Goal: Task Accomplishment & Management: Manage account settings

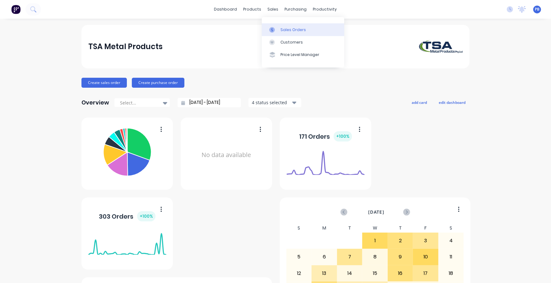
click at [292, 30] on div "Sales Orders" at bounding box center [292, 30] width 25 height 6
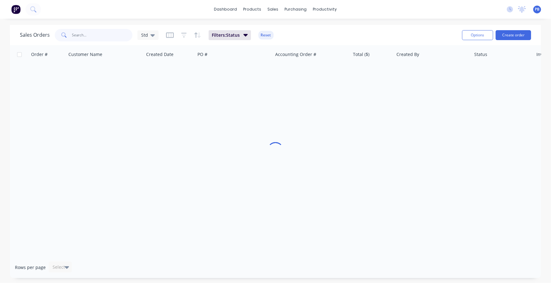
click at [90, 34] on input "text" at bounding box center [102, 35] width 61 height 12
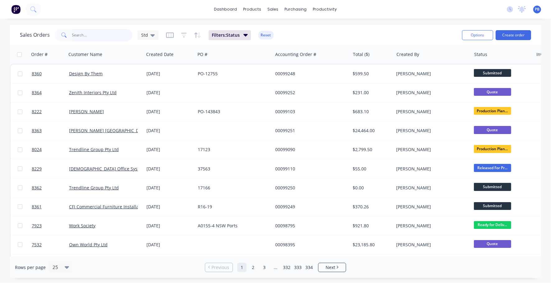
click at [89, 34] on input "text" at bounding box center [102, 35] width 61 height 12
type input "trend"
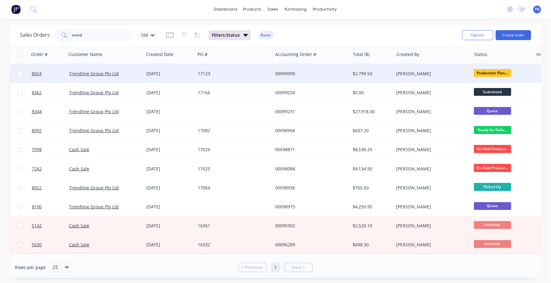
click at [366, 73] on div "$2,799.50" at bounding box center [371, 74] width 36 height 6
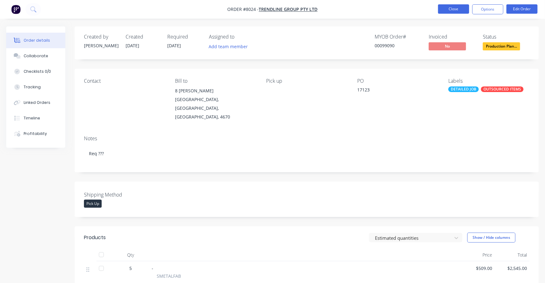
click at [443, 12] on button "Close" at bounding box center [453, 8] width 31 height 9
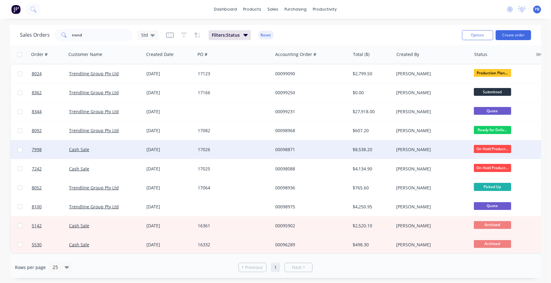
click at [360, 148] on div "$8,538.20" at bounding box center [371, 149] width 36 height 6
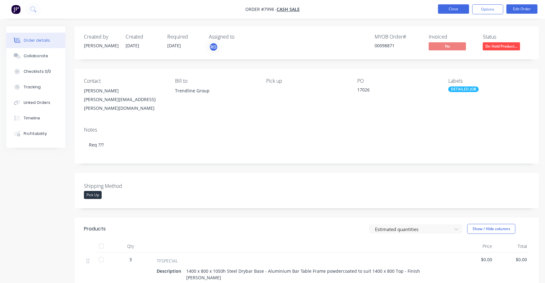
click at [458, 8] on button "Close" at bounding box center [453, 8] width 31 height 9
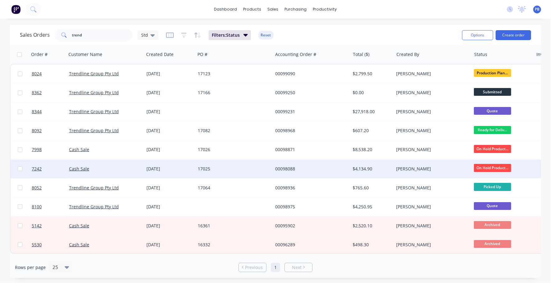
click at [204, 167] on div "17025" at bounding box center [232, 169] width 69 height 6
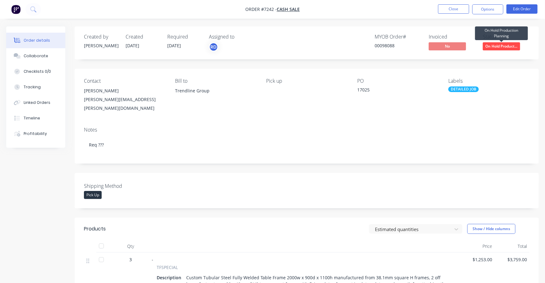
click at [493, 44] on span "On Hold Product..." at bounding box center [501, 46] width 37 height 8
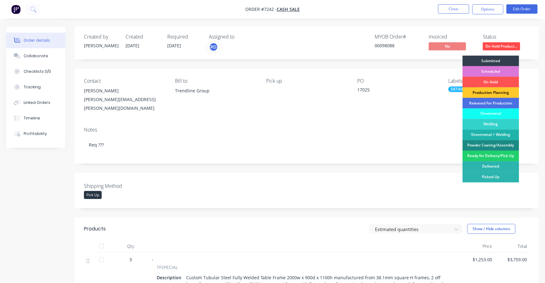
click at [495, 93] on div "Production Planning" at bounding box center [490, 92] width 57 height 11
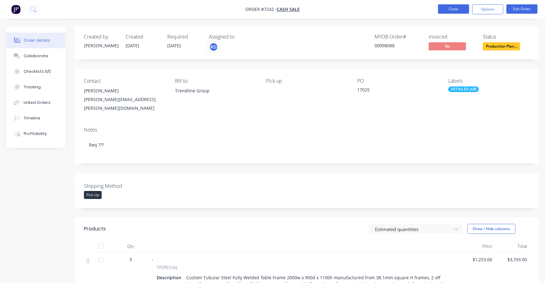
click at [454, 8] on button "Close" at bounding box center [453, 8] width 31 height 9
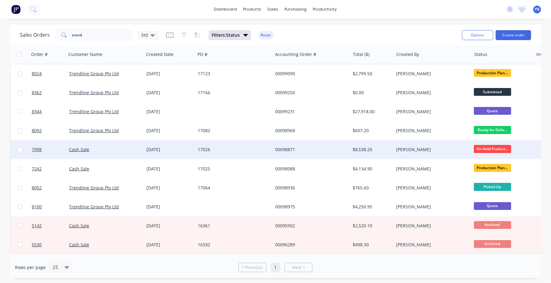
click at [204, 147] on div "17026" at bounding box center [232, 149] width 69 height 6
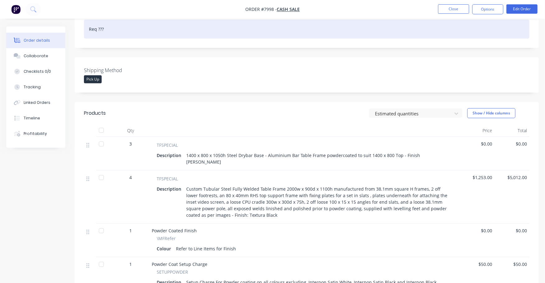
scroll to position [117, 0]
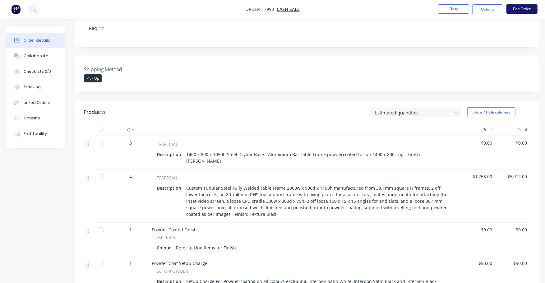
click at [521, 7] on button "Edit Order" at bounding box center [521, 8] width 31 height 9
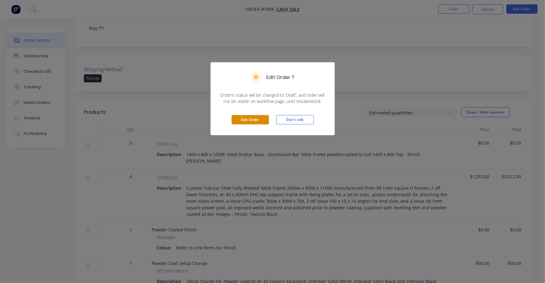
click at [257, 121] on button "Edit Order" at bounding box center [249, 119] width 37 height 9
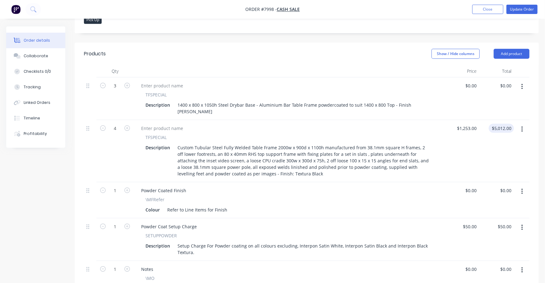
scroll to position [194, 0]
click at [522, 83] on icon "button" at bounding box center [521, 86] width 1 height 6
click at [484, 135] on div "Delete" at bounding box center [500, 139] width 48 height 9
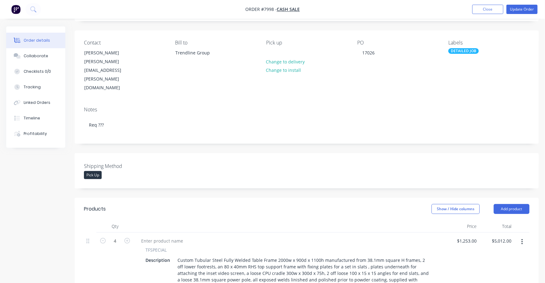
scroll to position [0, 0]
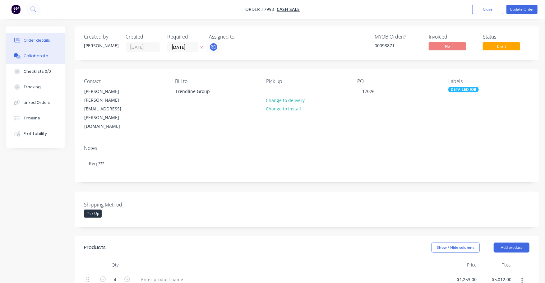
click at [38, 55] on div "Collaborate" at bounding box center [36, 56] width 25 height 6
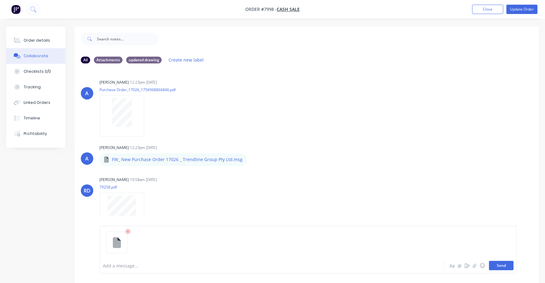
click at [503, 266] on button "Send" at bounding box center [501, 265] width 25 height 9
click at [489, 12] on button "Close" at bounding box center [487, 9] width 31 height 9
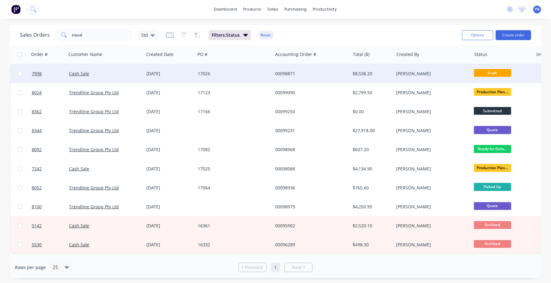
click at [364, 73] on div "$8,538.20" at bounding box center [371, 74] width 36 height 6
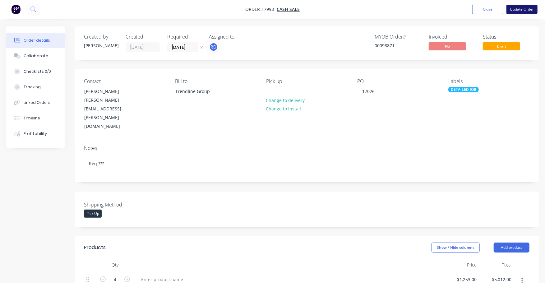
click at [524, 7] on button "Update Order" at bounding box center [521, 9] width 31 height 9
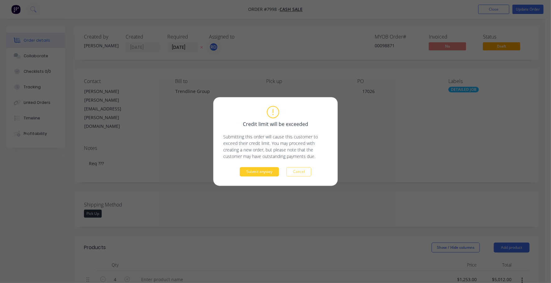
click at [263, 172] on button "Submit anyway" at bounding box center [259, 171] width 39 height 9
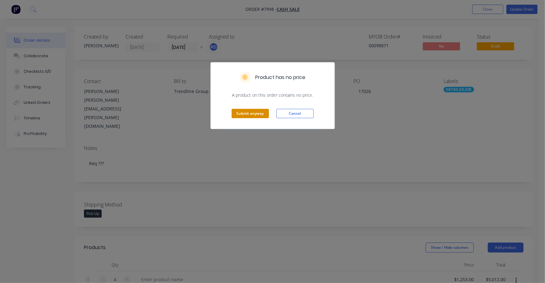
click at [250, 111] on button "Submit anyway" at bounding box center [249, 113] width 37 height 9
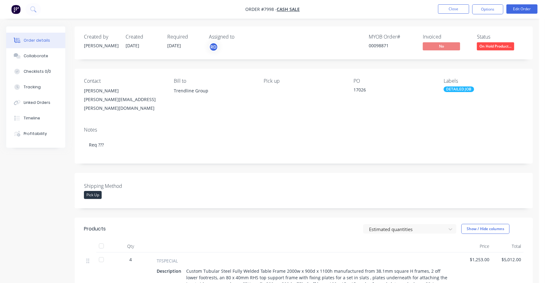
click at [494, 49] on span "On Hold Product..." at bounding box center [495, 46] width 37 height 8
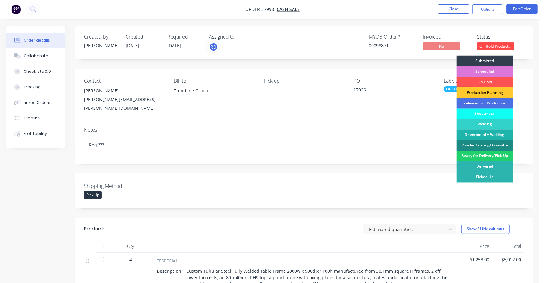
click at [501, 92] on div "Production Planning" at bounding box center [484, 92] width 57 height 11
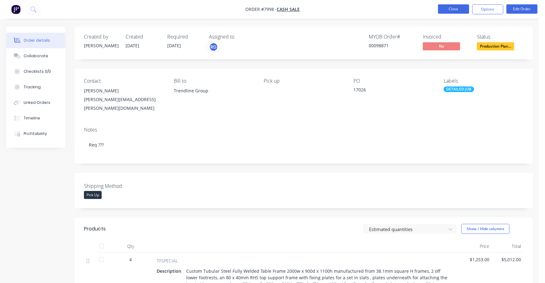
click at [452, 7] on button "Close" at bounding box center [453, 8] width 31 height 9
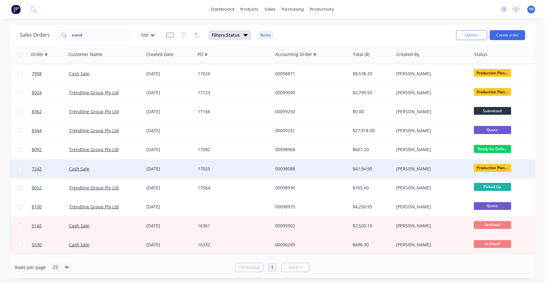
click at [202, 168] on div "17025" at bounding box center [232, 169] width 69 height 6
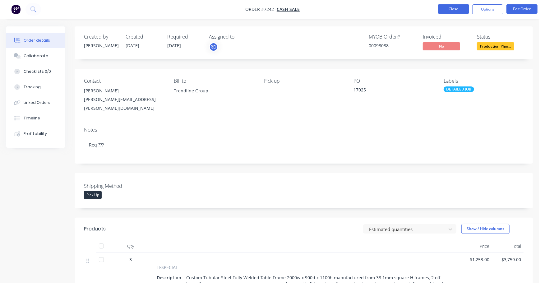
click at [447, 8] on button "Close" at bounding box center [453, 8] width 31 height 9
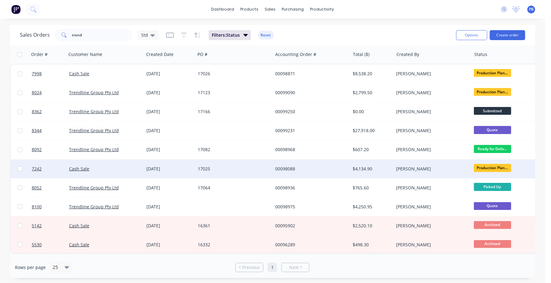
click at [205, 166] on div "17025" at bounding box center [232, 169] width 69 height 6
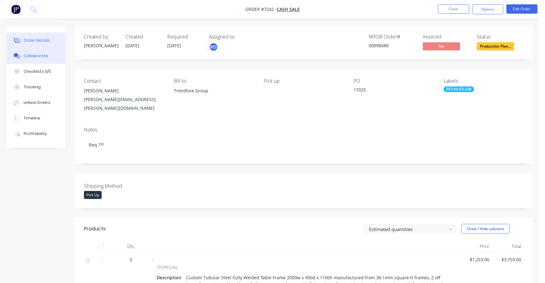
click at [43, 55] on div "Collaborate" at bounding box center [36, 56] width 25 height 6
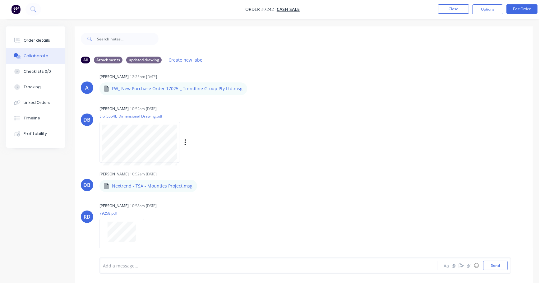
scroll to position [76, 0]
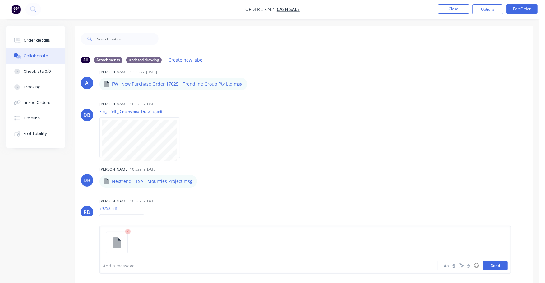
click at [498, 265] on button "Send" at bounding box center [495, 265] width 25 height 9
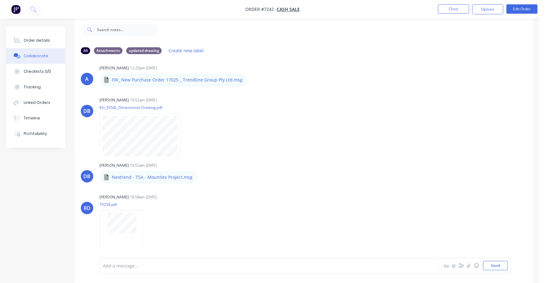
scroll to position [0, 0]
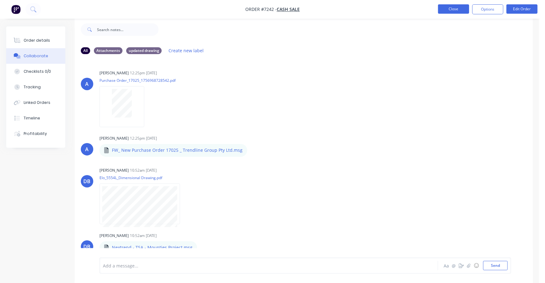
click at [459, 5] on button "Close" at bounding box center [453, 8] width 31 height 9
